Goal: Register for event/course

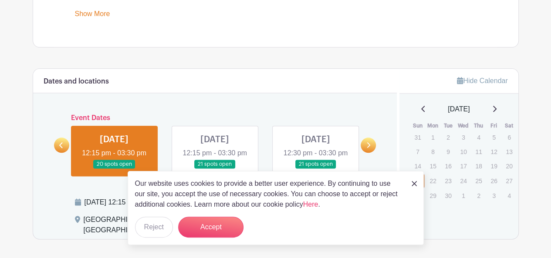
scroll to position [478, 0]
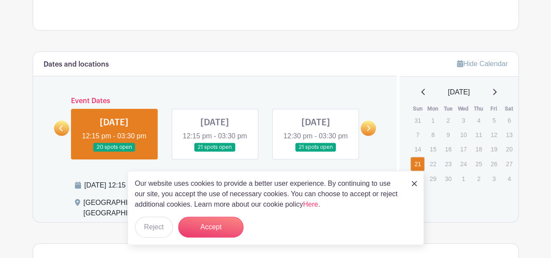
click at [414, 185] on img at bounding box center [414, 183] width 5 height 5
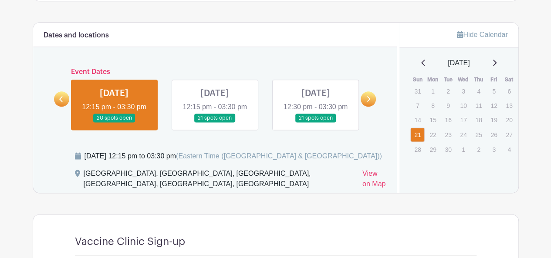
scroll to position [504, 0]
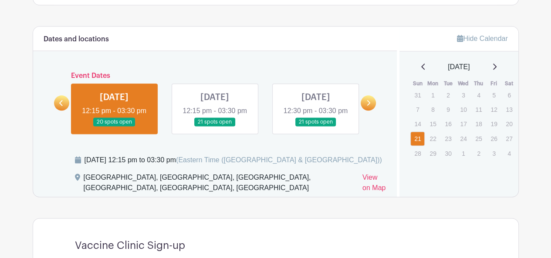
click at [61, 106] on icon at bounding box center [61, 103] width 4 height 7
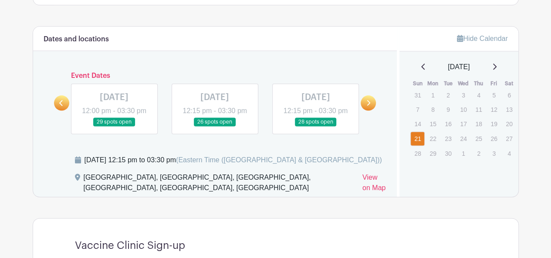
click at [369, 106] on icon at bounding box center [368, 103] width 4 height 7
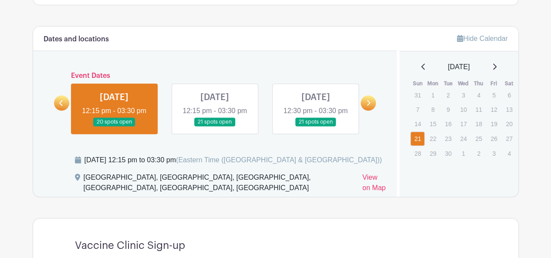
click at [215, 127] on link at bounding box center [215, 127] width 0 height 0
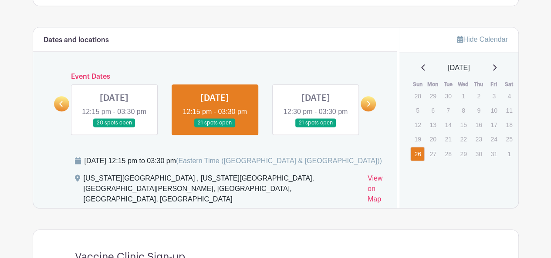
scroll to position [493, 0]
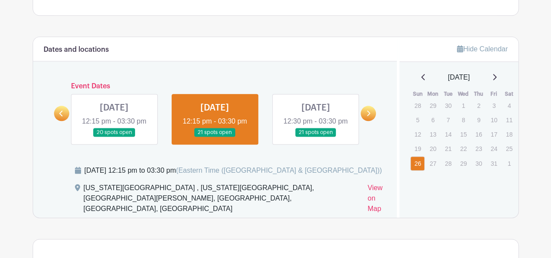
click at [315, 137] on link at bounding box center [315, 137] width 0 height 0
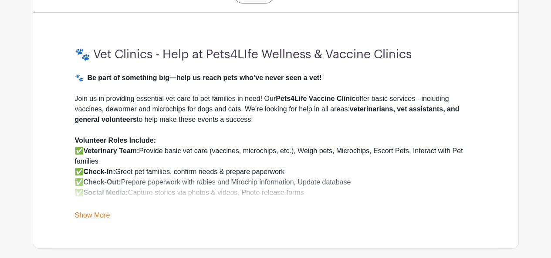
scroll to position [267, 0]
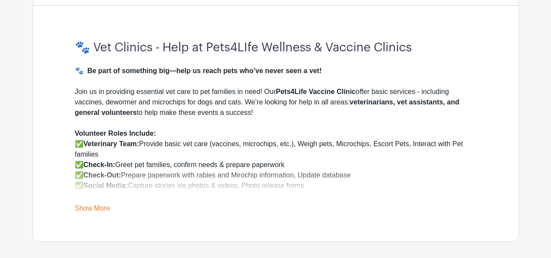
click at [83, 205] on link "Show More" at bounding box center [92, 210] width 35 height 11
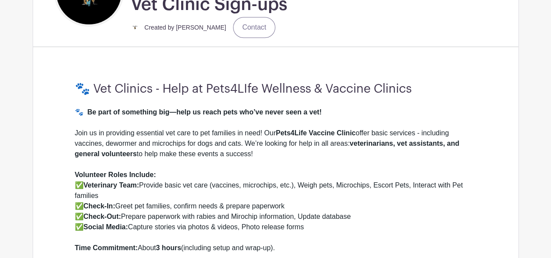
scroll to position [221, 0]
